Goal: Task Accomplishment & Management: Manage account settings

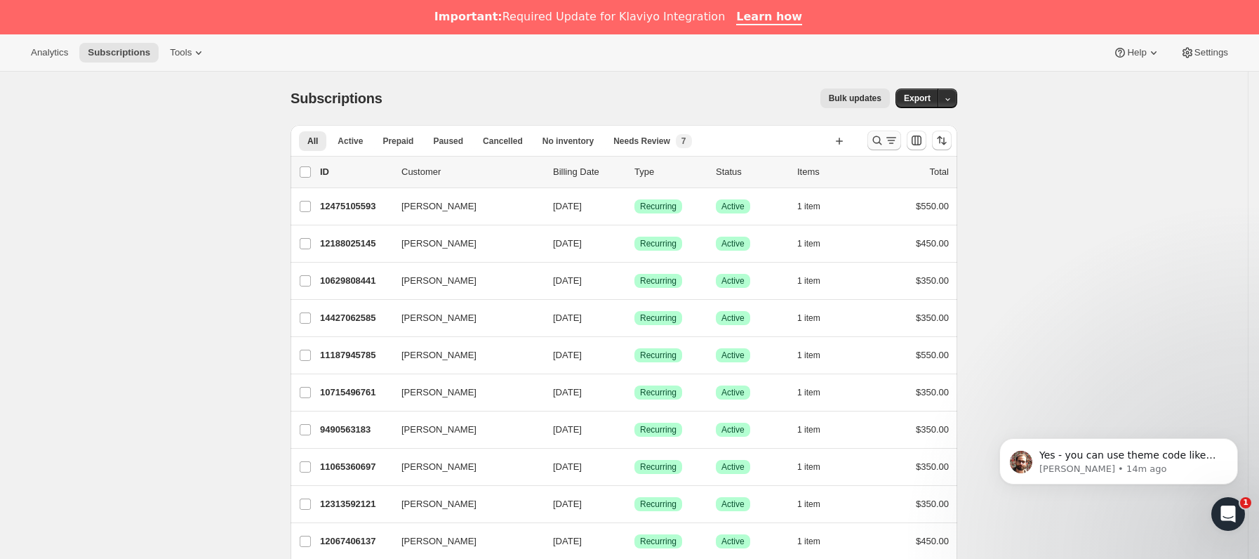
click at [883, 141] on icon "Buscar y filtrar resultados" at bounding box center [877, 140] width 14 height 14
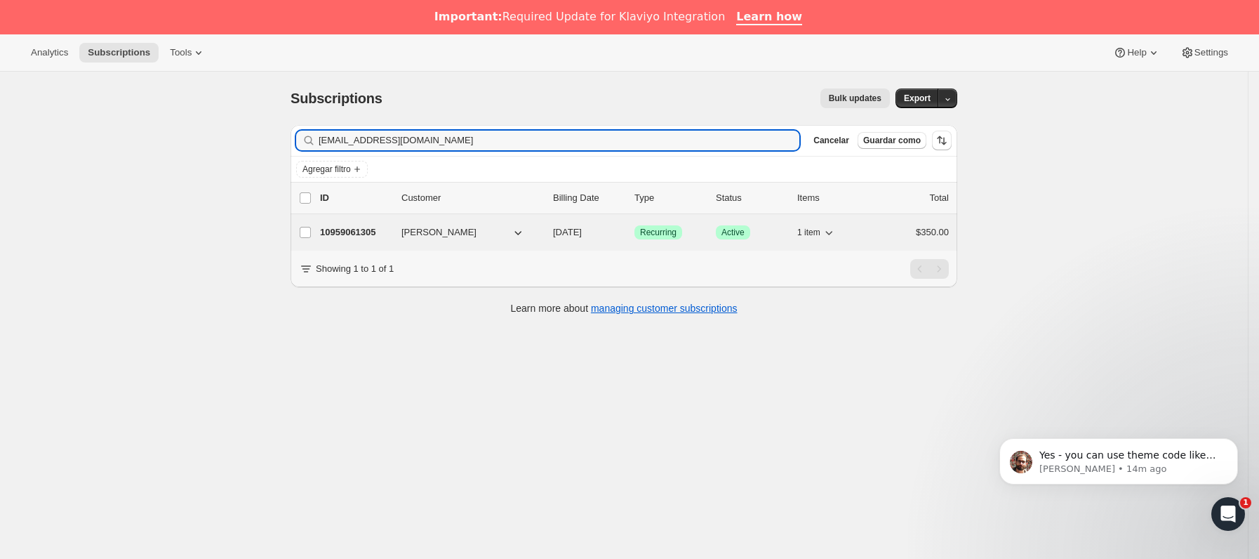
type input "[EMAIL_ADDRESS][DOMAIN_NAME]"
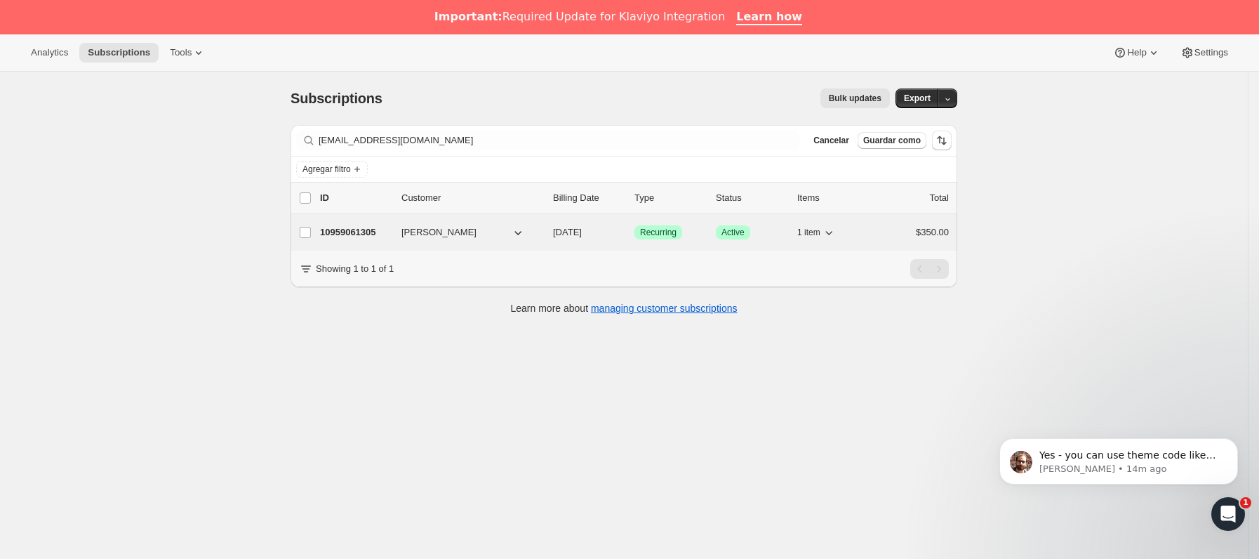
click at [387, 231] on p "10959061305" at bounding box center [355, 232] width 70 height 14
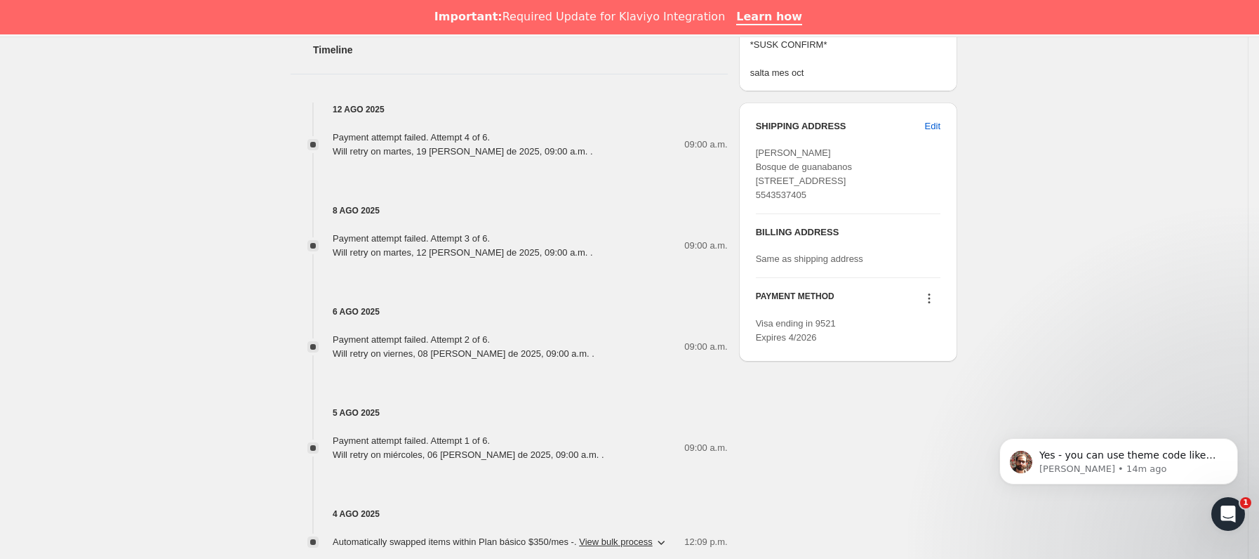
scroll to position [737, 0]
click at [930, 298] on icon at bounding box center [929, 296] width 2 height 2
click at [933, 354] on span "Send link to update card" at bounding box center [934, 352] width 98 height 11
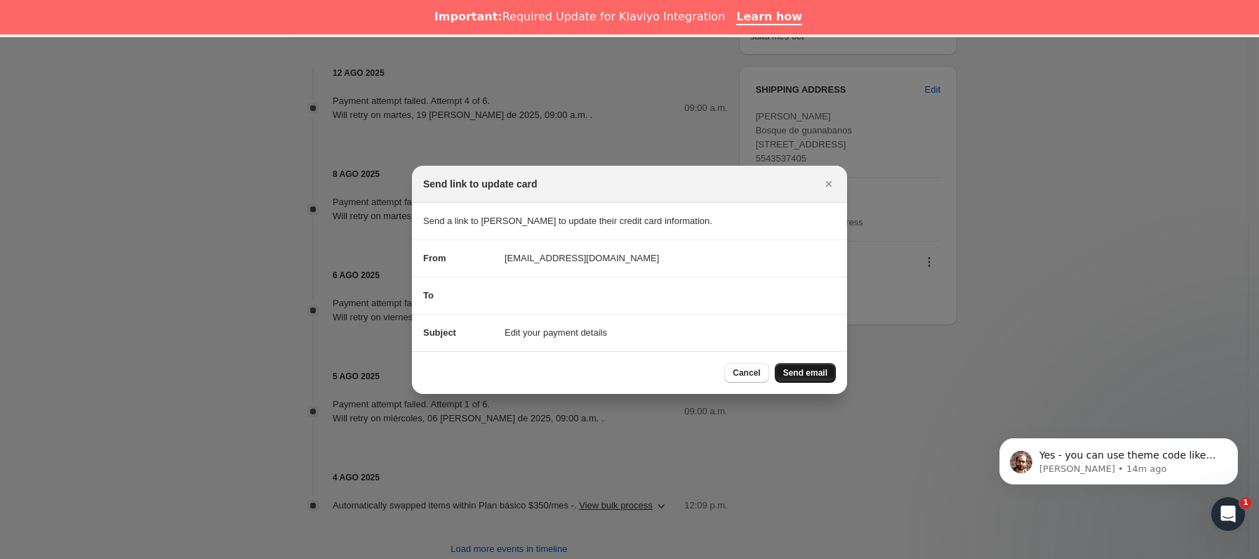
click at [821, 367] on span "Send email" at bounding box center [805, 372] width 44 height 11
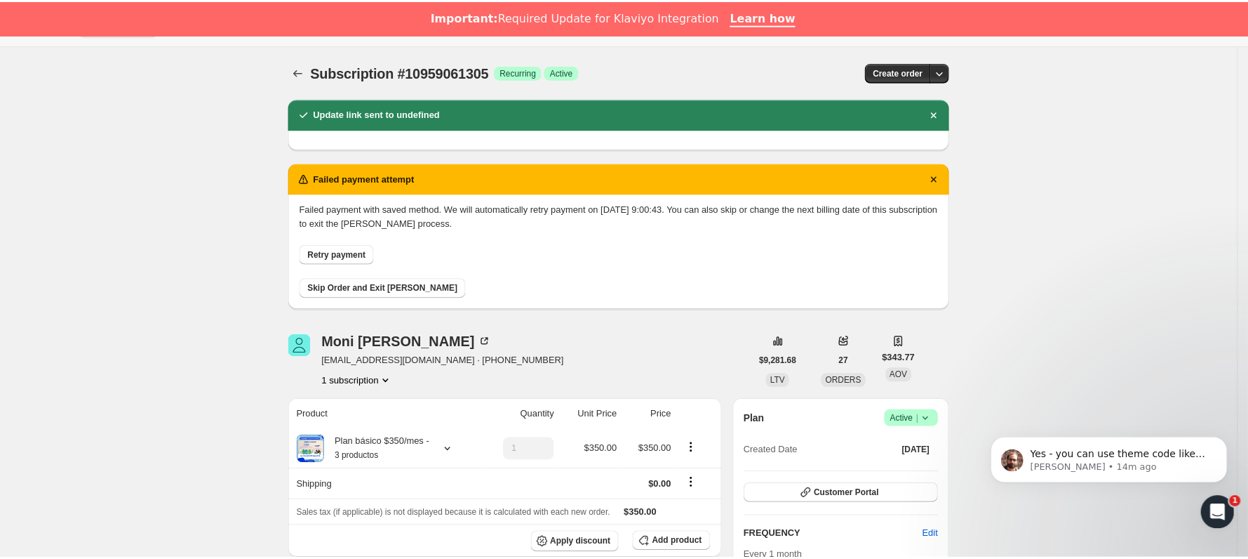
scroll to position [0, 0]
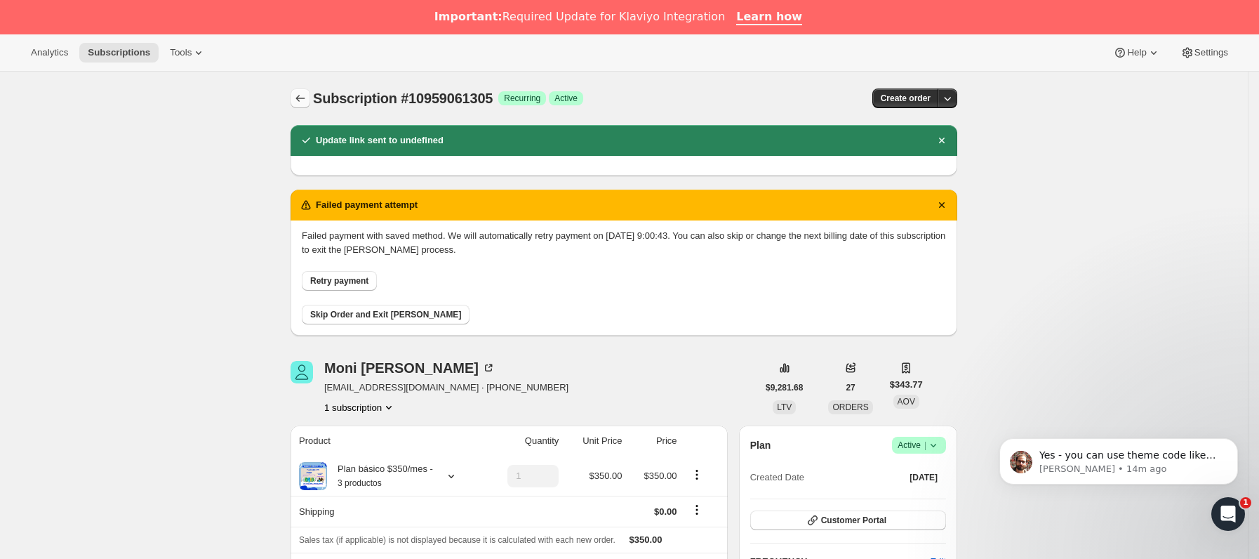
click at [310, 99] on button "Subscriptions" at bounding box center [301, 98] width 20 height 20
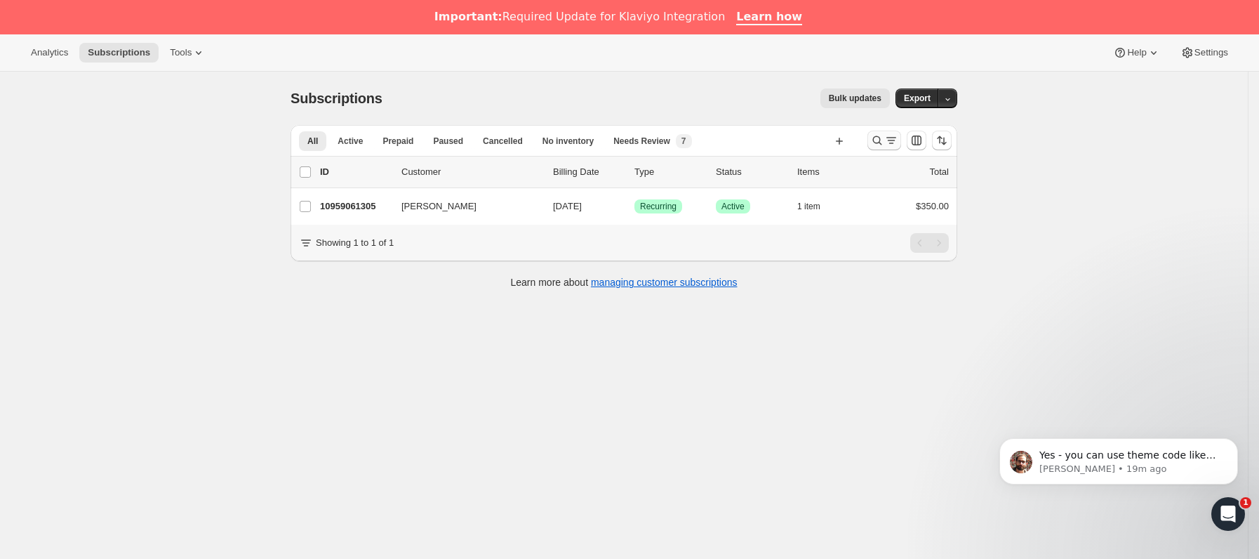
click at [882, 138] on icon "Buscar y filtrar resultados" at bounding box center [877, 140] width 14 height 14
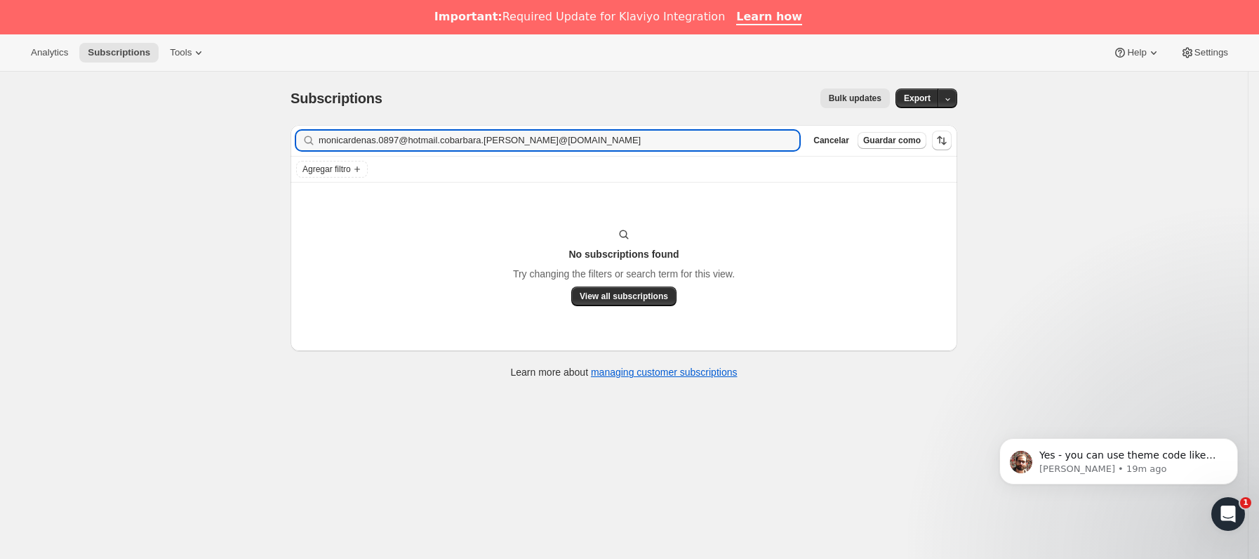
drag, startPoint x: 556, startPoint y: 149, endPoint x: 286, endPoint y: 154, distance: 270.2
click at [286, 154] on div "Filter subscribers monicardenas.0897@hotmail.cobarbara.[PERSON_NAME]@[DOMAIN_NA…" at bounding box center [618, 253] width 678 height 279
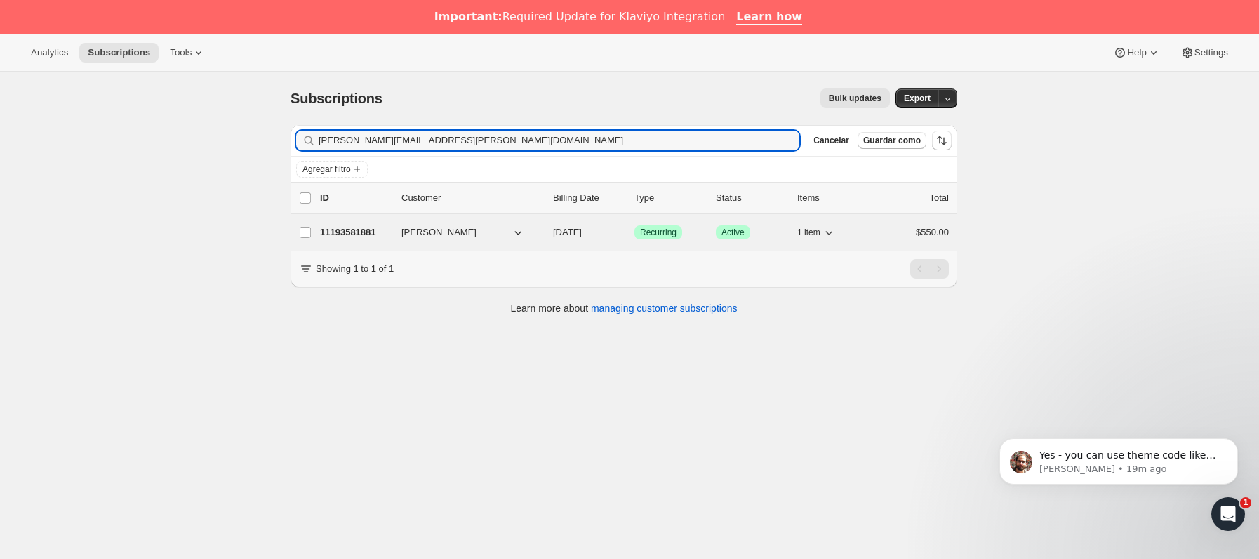
type input "barbara.r.verduzco@gmail.com"
click at [390, 234] on p "11193581881" at bounding box center [355, 232] width 70 height 14
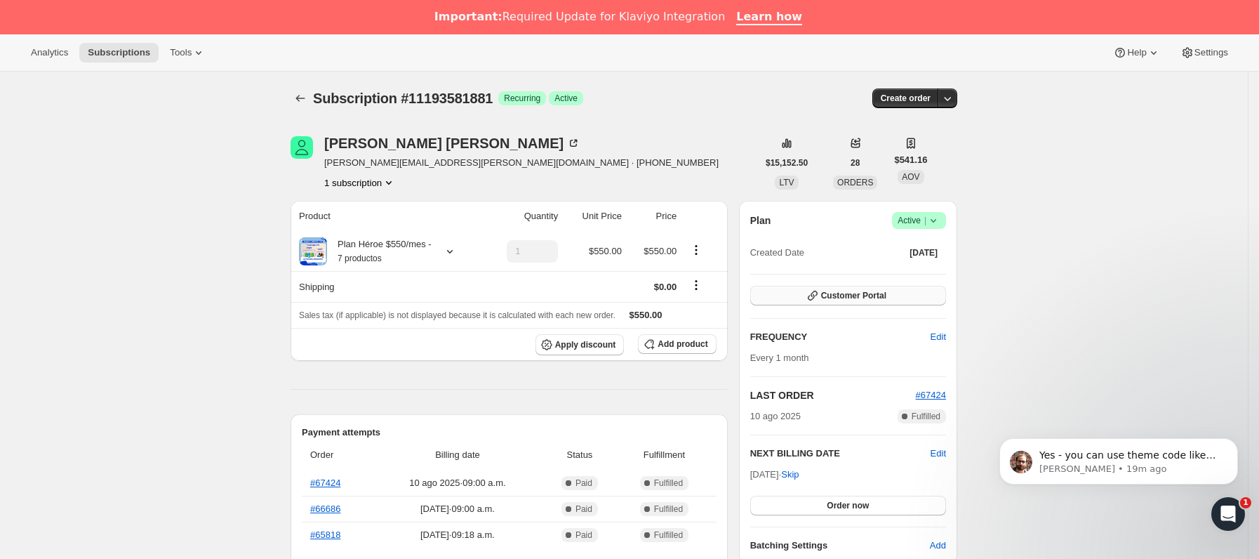
click at [817, 294] on icon "button" at bounding box center [813, 295] width 14 height 14
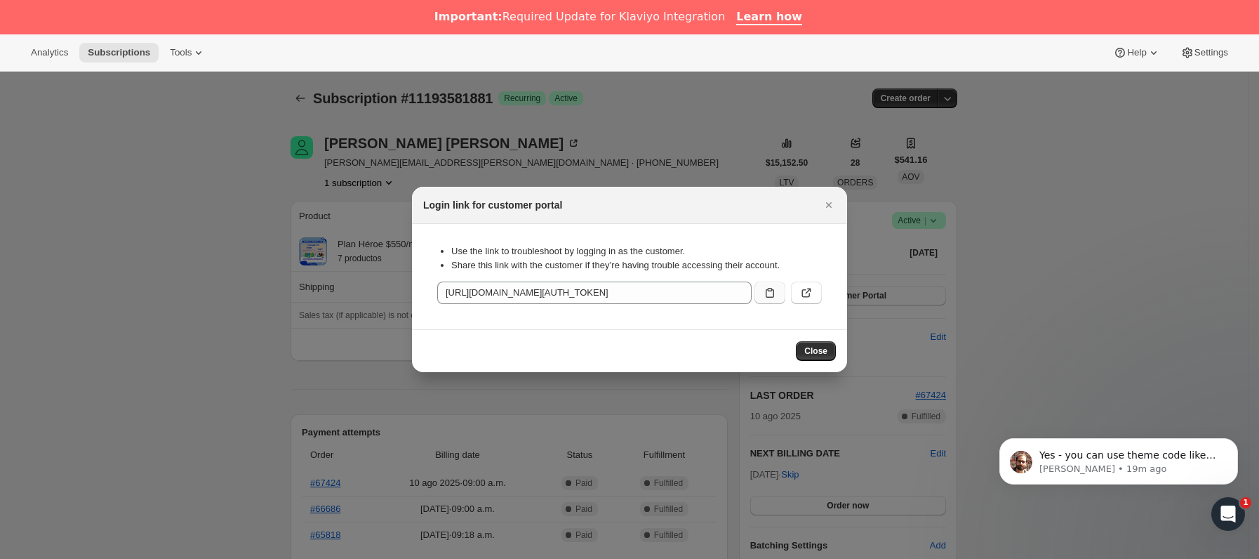
click at [771, 288] on icon ":r3f:" at bounding box center [770, 293] width 14 height 14
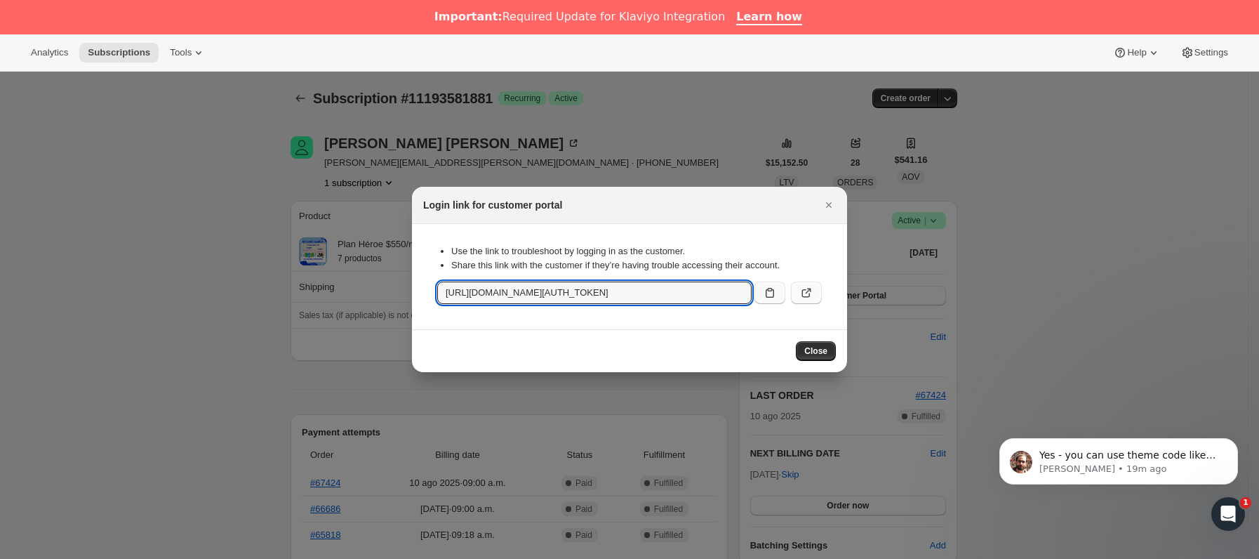
click at [803, 293] on icon ":r3f:" at bounding box center [806, 293] width 14 height 14
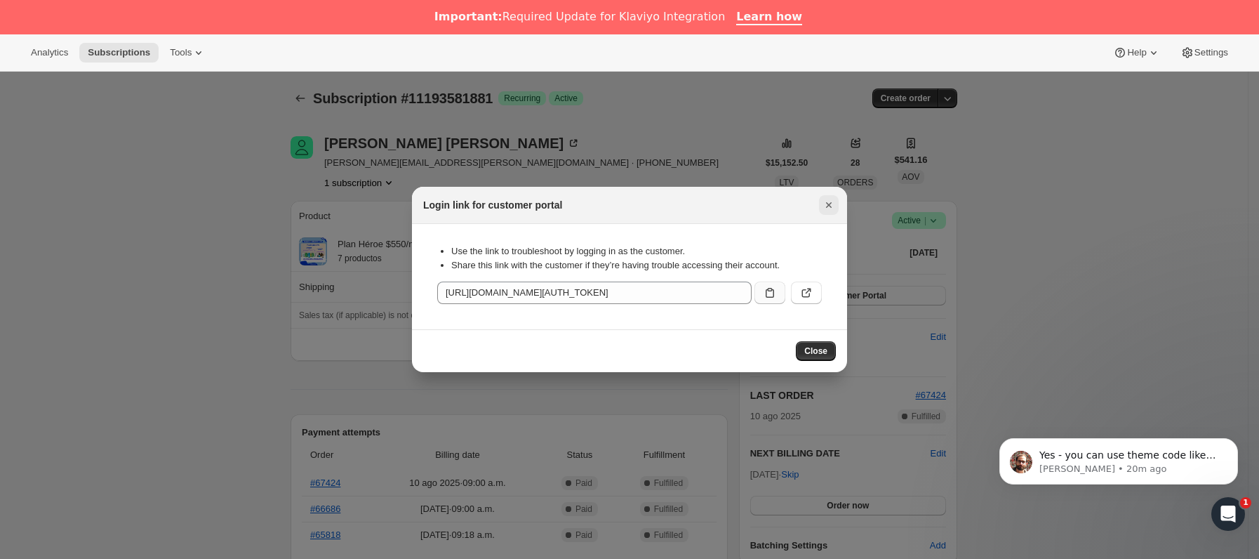
click at [827, 199] on icon "Cerrar" at bounding box center [829, 205] width 14 height 14
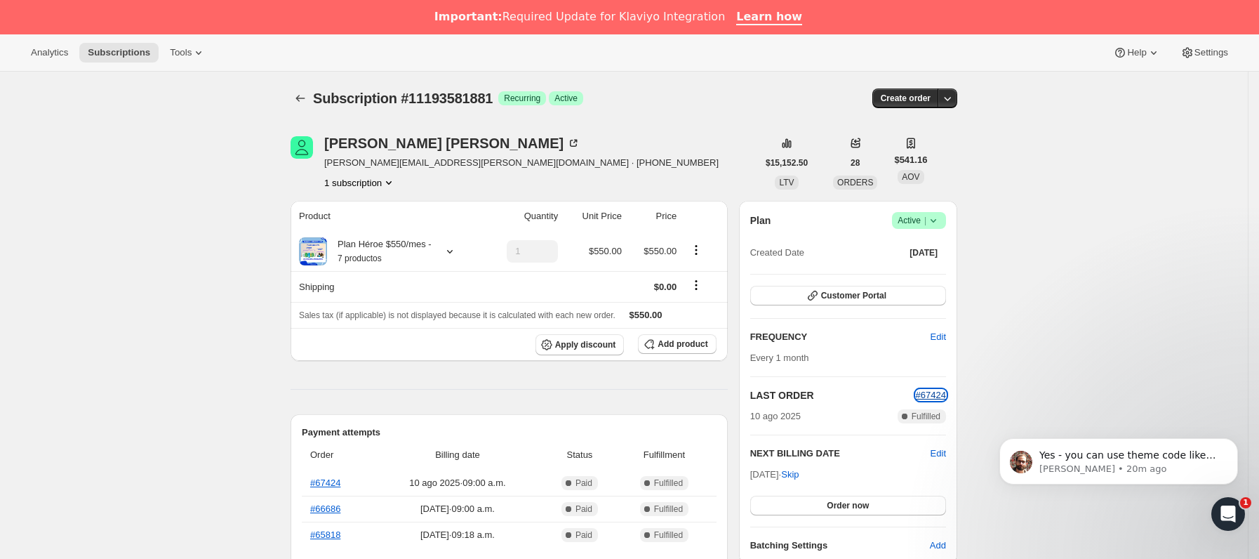
click at [935, 400] on span "#67424" at bounding box center [931, 394] width 30 height 11
